Goal: Task Accomplishment & Management: Complete application form

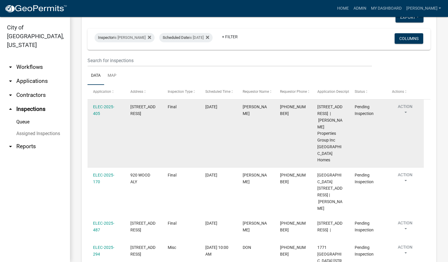
scroll to position [44, 0]
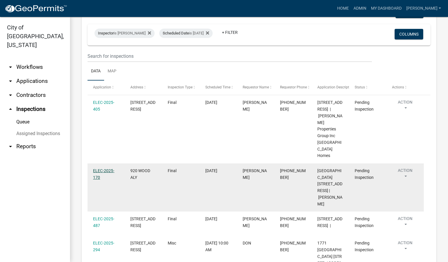
click at [105, 168] on link "ELEC-2025-170" at bounding box center [103, 173] width 21 height 11
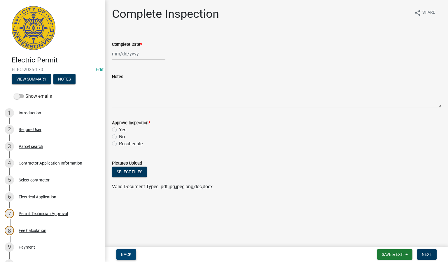
click at [124, 255] on span "Back" at bounding box center [126, 254] width 11 height 5
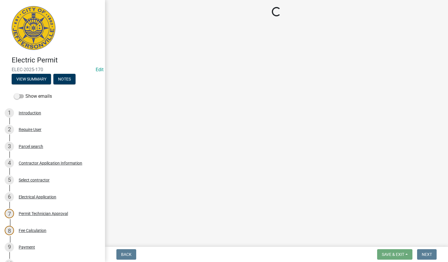
select select "36a8b8f0-2ef8-43e9-ae06-718f51af8d36"
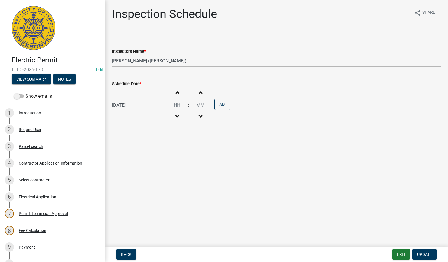
click at [144, 104] on div "[DATE]" at bounding box center [138, 105] width 53 height 12
select select "9"
select select "2025"
click at [145, 165] on div "25" at bounding box center [145, 164] width 9 height 9
type input "[DATE]"
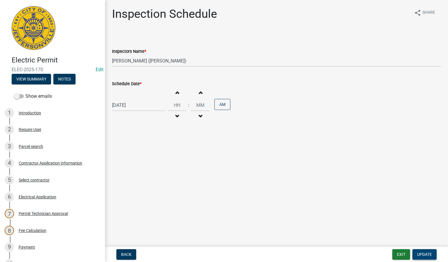
click at [428, 252] on span "Update" at bounding box center [424, 254] width 15 height 5
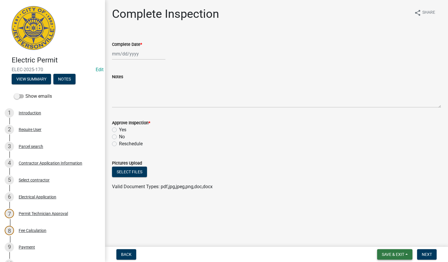
click at [401, 252] on span "Save & Exit" at bounding box center [393, 254] width 22 height 5
click at [378, 241] on button "Save & Exit" at bounding box center [389, 239] width 47 height 14
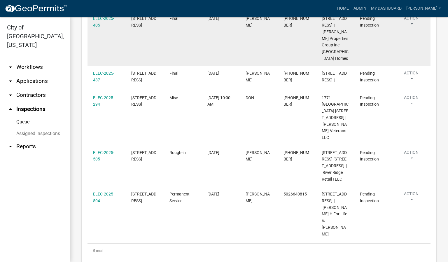
scroll to position [131, 0]
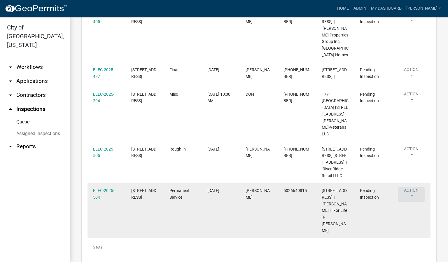
click at [412, 189] on button "Action" at bounding box center [411, 194] width 27 height 15
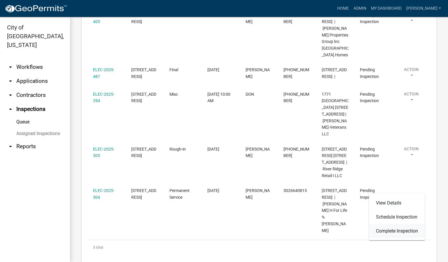
click at [401, 230] on link "Complete Inspection" at bounding box center [397, 231] width 56 height 14
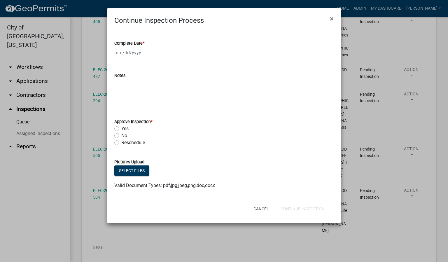
click at [144, 44] on span "*" at bounding box center [144, 43] width 2 height 5
click at [144, 47] on input "Complete Date *" at bounding box center [140, 53] width 53 height 12
select select "9"
select select "2025"
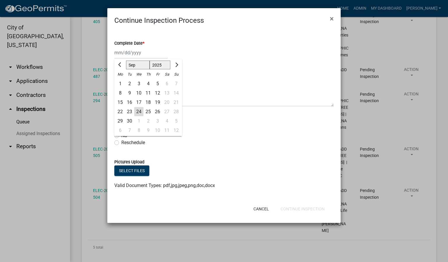
click at [139, 111] on div "24" at bounding box center [138, 111] width 9 height 9
type input "[DATE]"
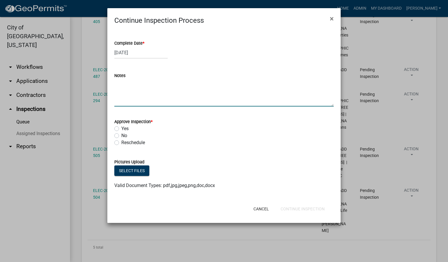
click at [125, 95] on textarea "Notes" at bounding box center [223, 92] width 219 height 27
type textarea "BARN"
click at [121, 129] on label "Yes" at bounding box center [124, 128] width 7 height 7
click at [121, 129] on input "Yes" at bounding box center [123, 127] width 4 height 4
radio input "true"
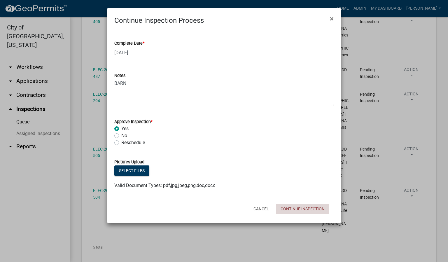
click at [297, 208] on button "Continue Inspection" at bounding box center [302, 209] width 53 height 11
